Goal: Information Seeking & Learning: Find specific fact

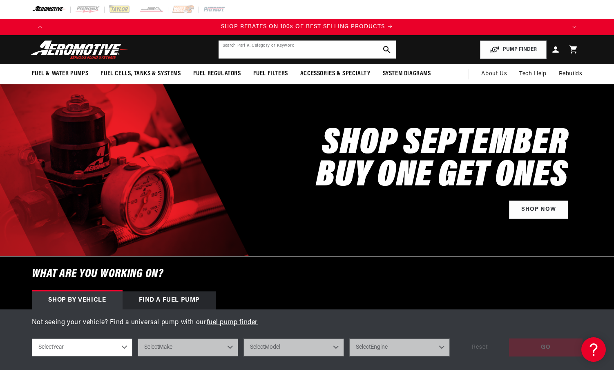
click at [234, 49] on input "text" at bounding box center [307, 49] width 177 height 18
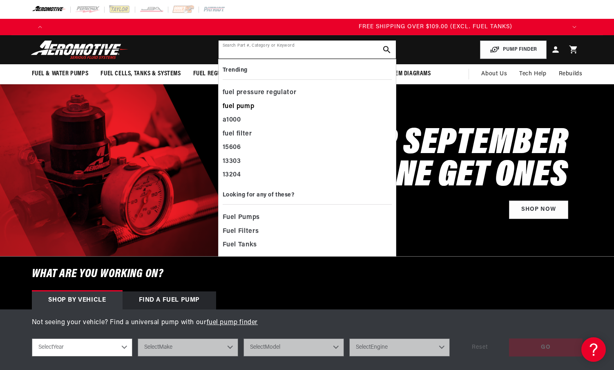
scroll to position [0, 1555]
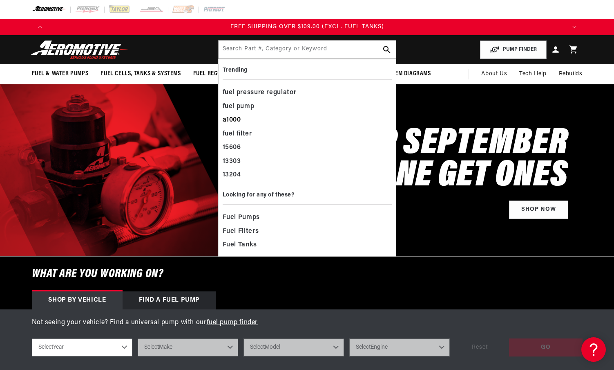
click at [228, 123] on div "a1000" at bounding box center [307, 120] width 169 height 14
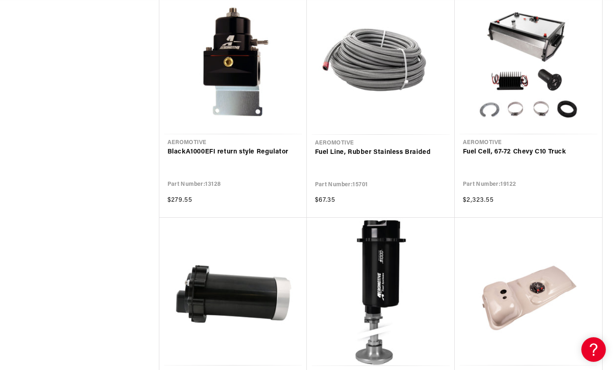
scroll to position [0, 1037]
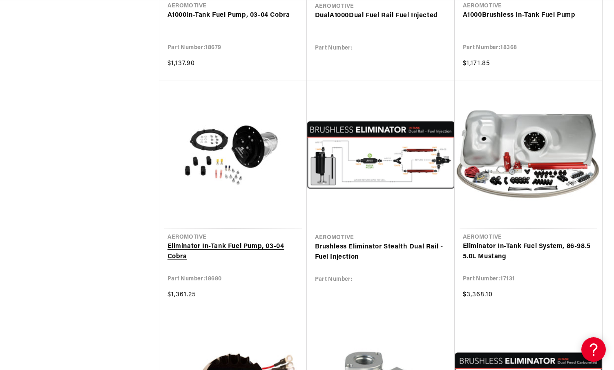
click at [250, 241] on link "Eliminator In-Tank Fuel Pump, 03-04 Cobra" at bounding box center [233, 251] width 131 height 21
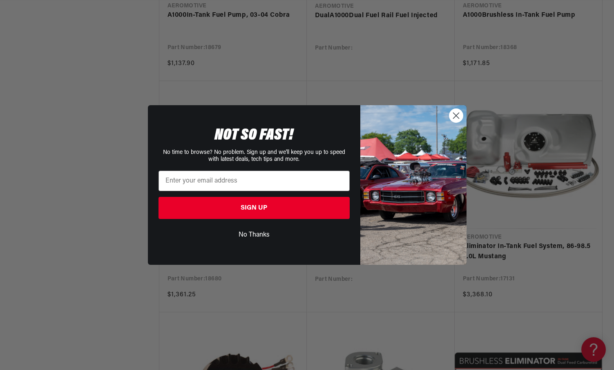
scroll to position [0, 1037]
click at [459, 118] on icon "Close dialog" at bounding box center [456, 115] width 6 height 6
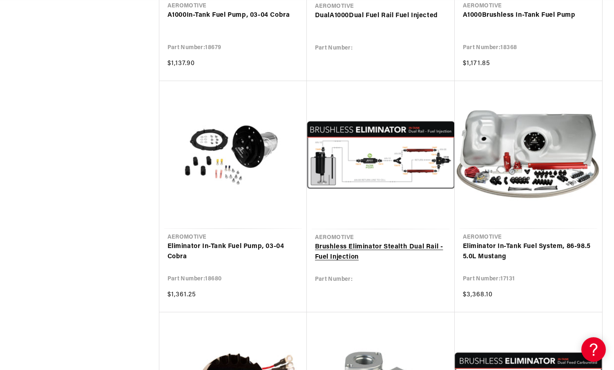
scroll to position [0, 0]
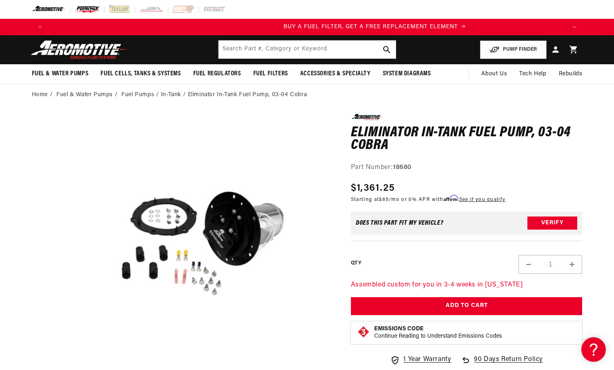
scroll to position [0, 518]
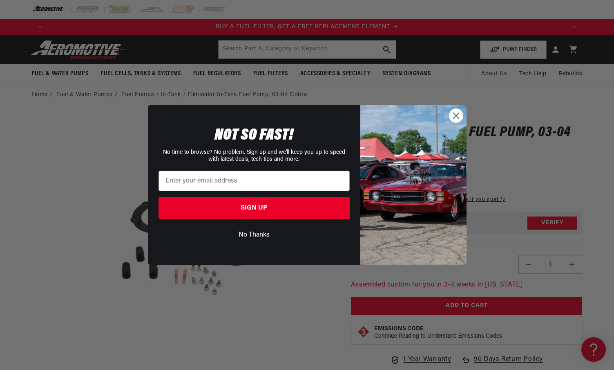
click at [455, 115] on circle "Close dialog" at bounding box center [455, 115] width 13 height 13
